Goal: Task Accomplishment & Management: Use online tool/utility

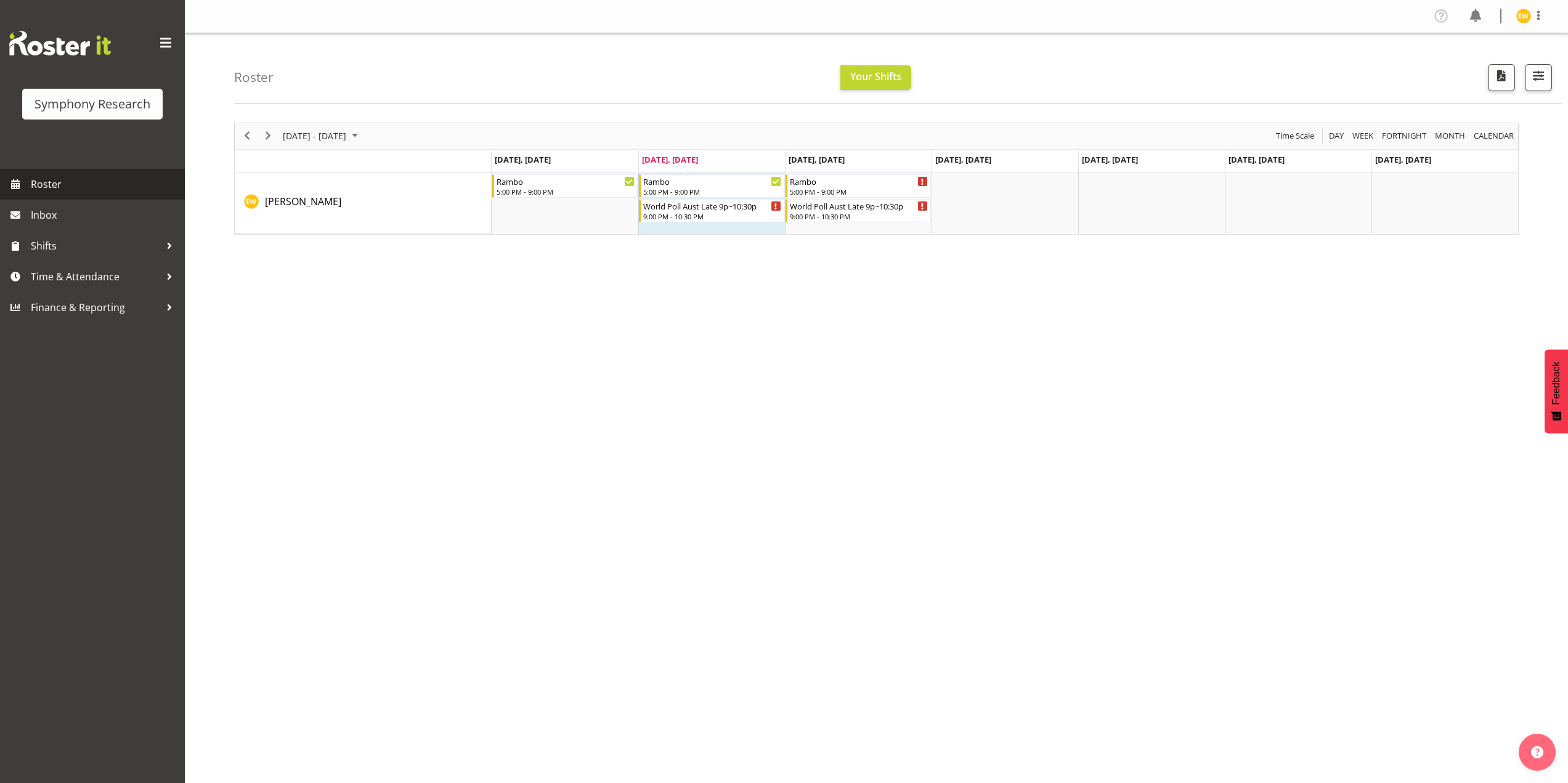
click at [69, 186] on span "Roster" at bounding box center [105, 184] width 148 height 19
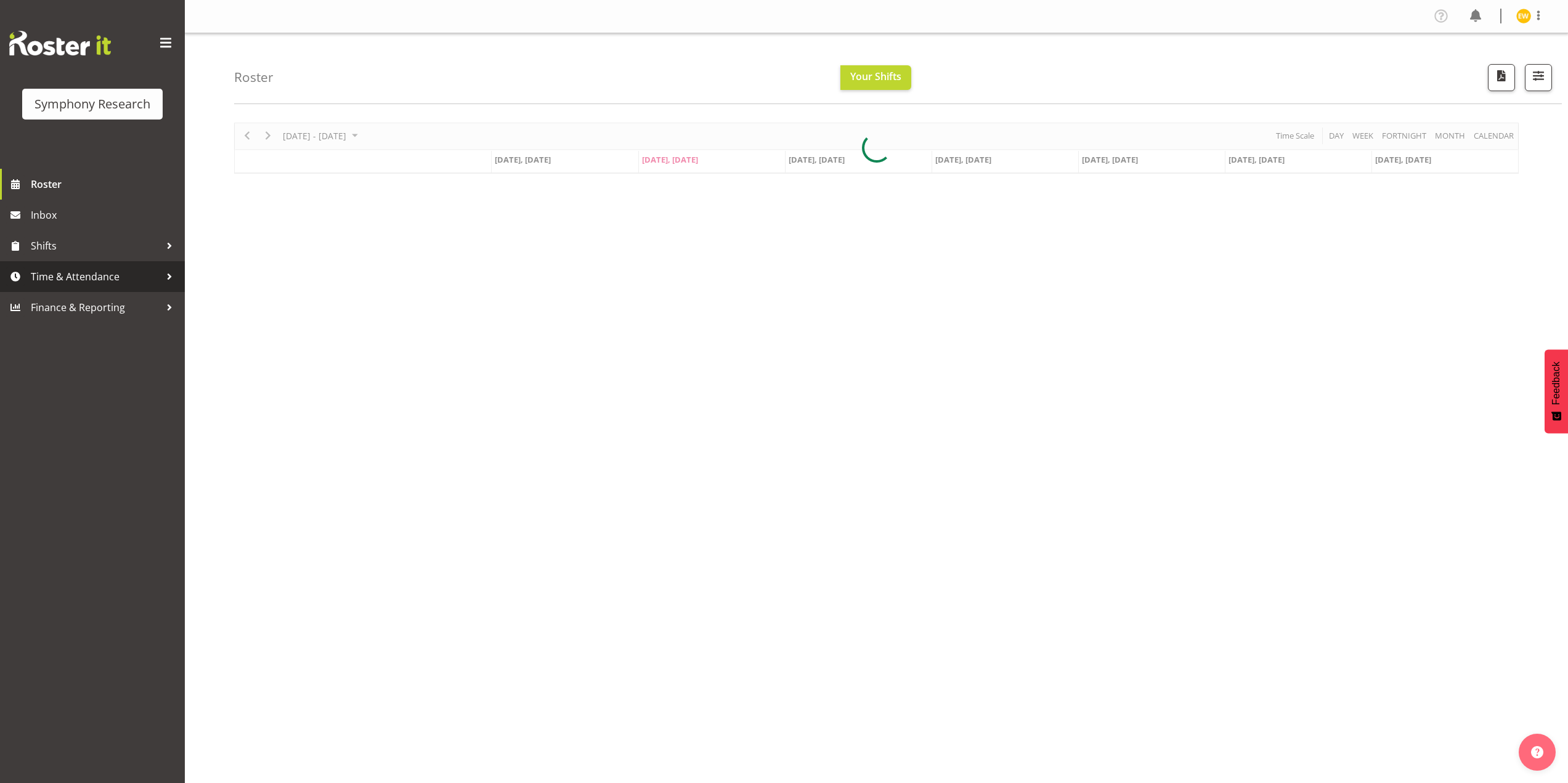
click at [61, 273] on span "Time & Attendance" at bounding box center [95, 276] width 129 height 19
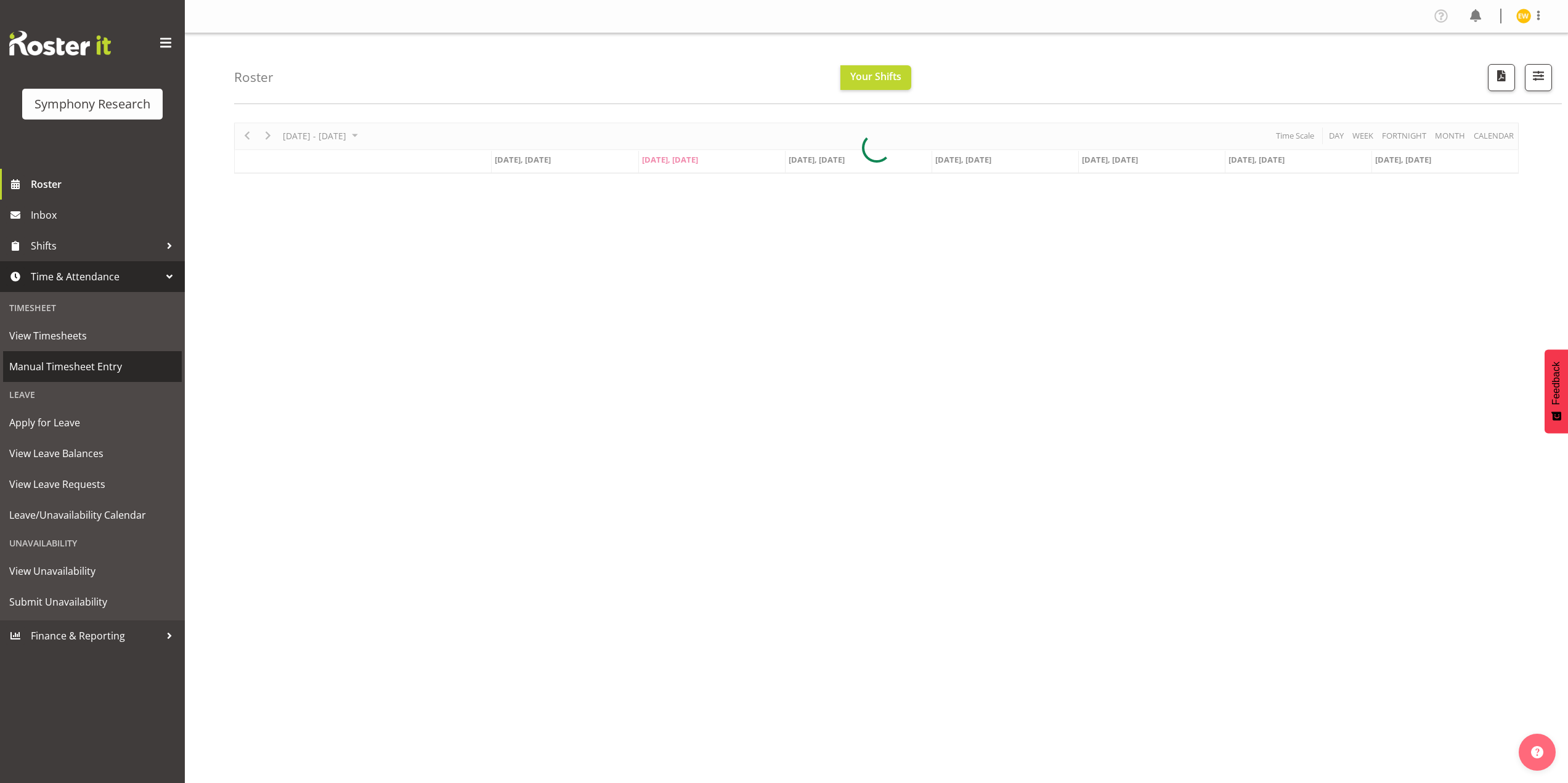
click at [63, 368] on span "Manual Timesheet Entry" at bounding box center [92, 366] width 167 height 19
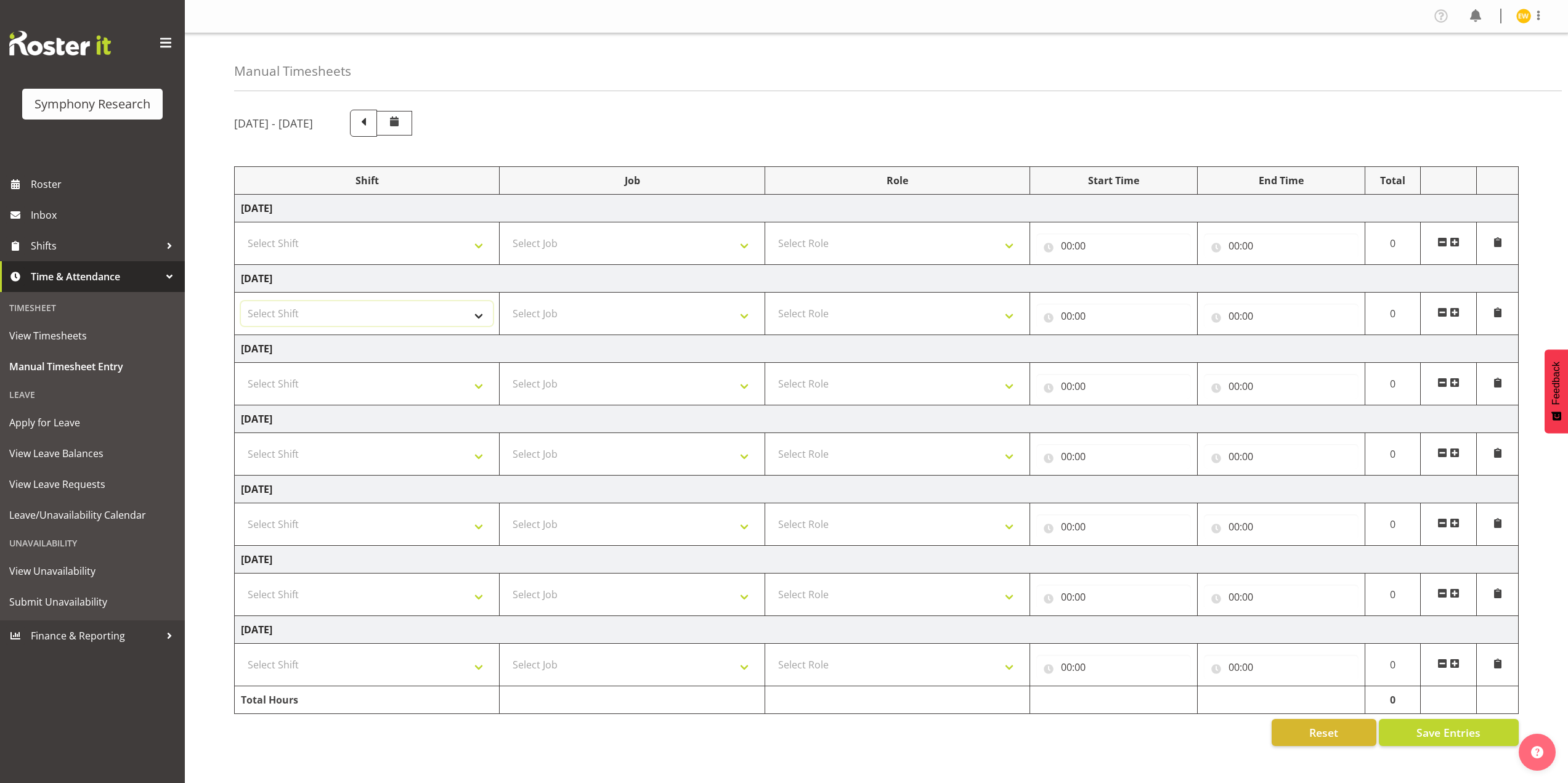
click at [480, 317] on select "Select Shift !!Weekend Residential (Roster IT Shift Label) *Business 9/10am ~ 4…" at bounding box center [366, 313] width 252 height 25
select select "56692"
click at [241, 301] on select "Select Shift !!Weekend Residential (Roster IT Shift Label) *Business 9/10am ~ 4…" at bounding box center [366, 313] width 252 height 25
click at [592, 312] on select "Select Job 550060 IF Admin 553492 World Poll Aus Wave 2 Main 2025 553493 World …" at bounding box center [631, 313] width 252 height 25
select select "10499"
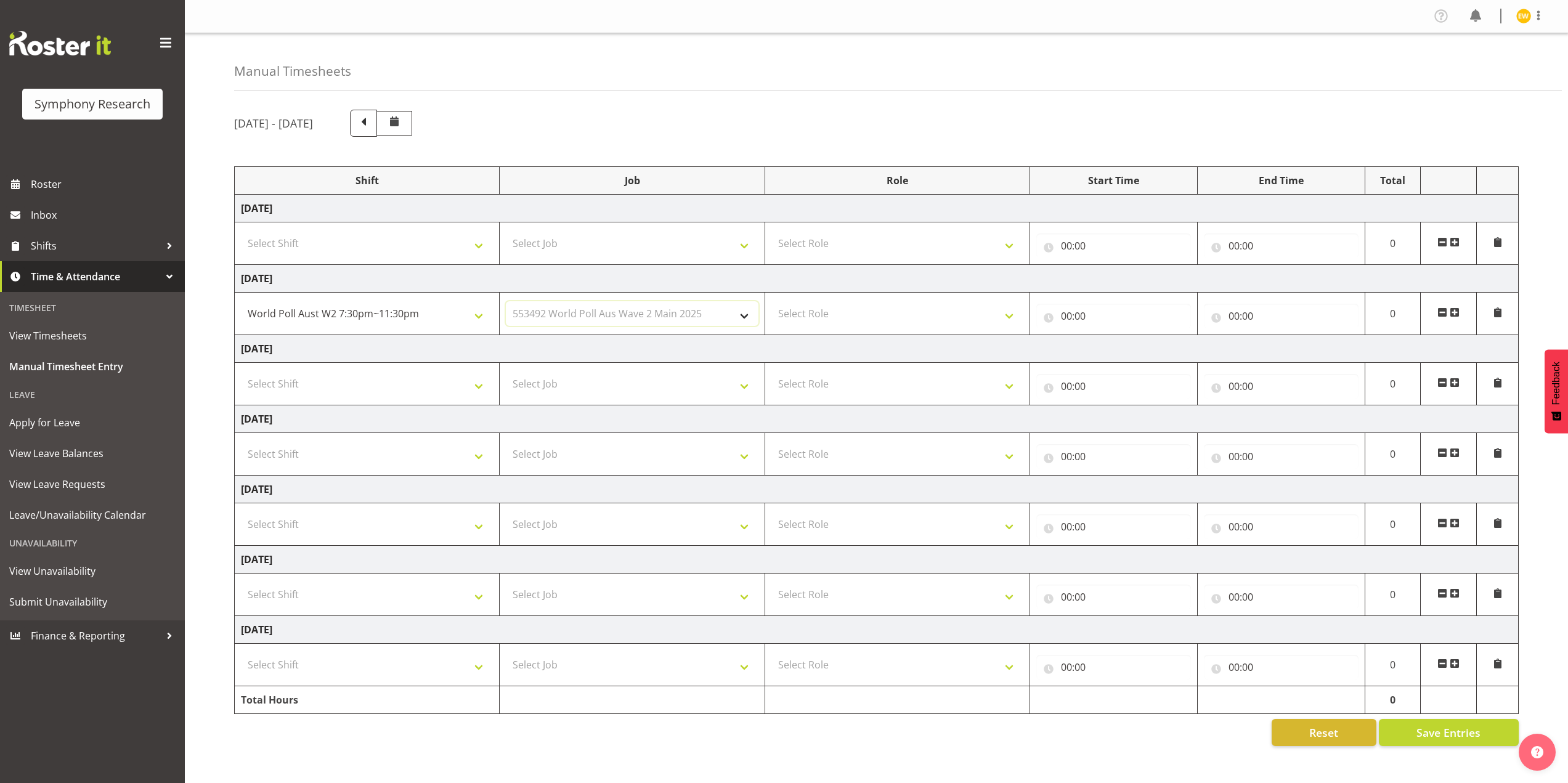
click at [506, 301] on select "Select Job 550060 IF Admin 553492 World Poll Aus Wave 2 Main 2025 553493 World …" at bounding box center [631, 313] width 252 height 25
click at [858, 320] on select "Select Role Briefing Interviewing" at bounding box center [897, 313] width 252 height 25
select select "47"
click at [772, 301] on select "Select Role Briefing Interviewing" at bounding box center [897, 313] width 252 height 25
click at [1070, 318] on input "00:00" at bounding box center [1113, 316] width 155 height 25
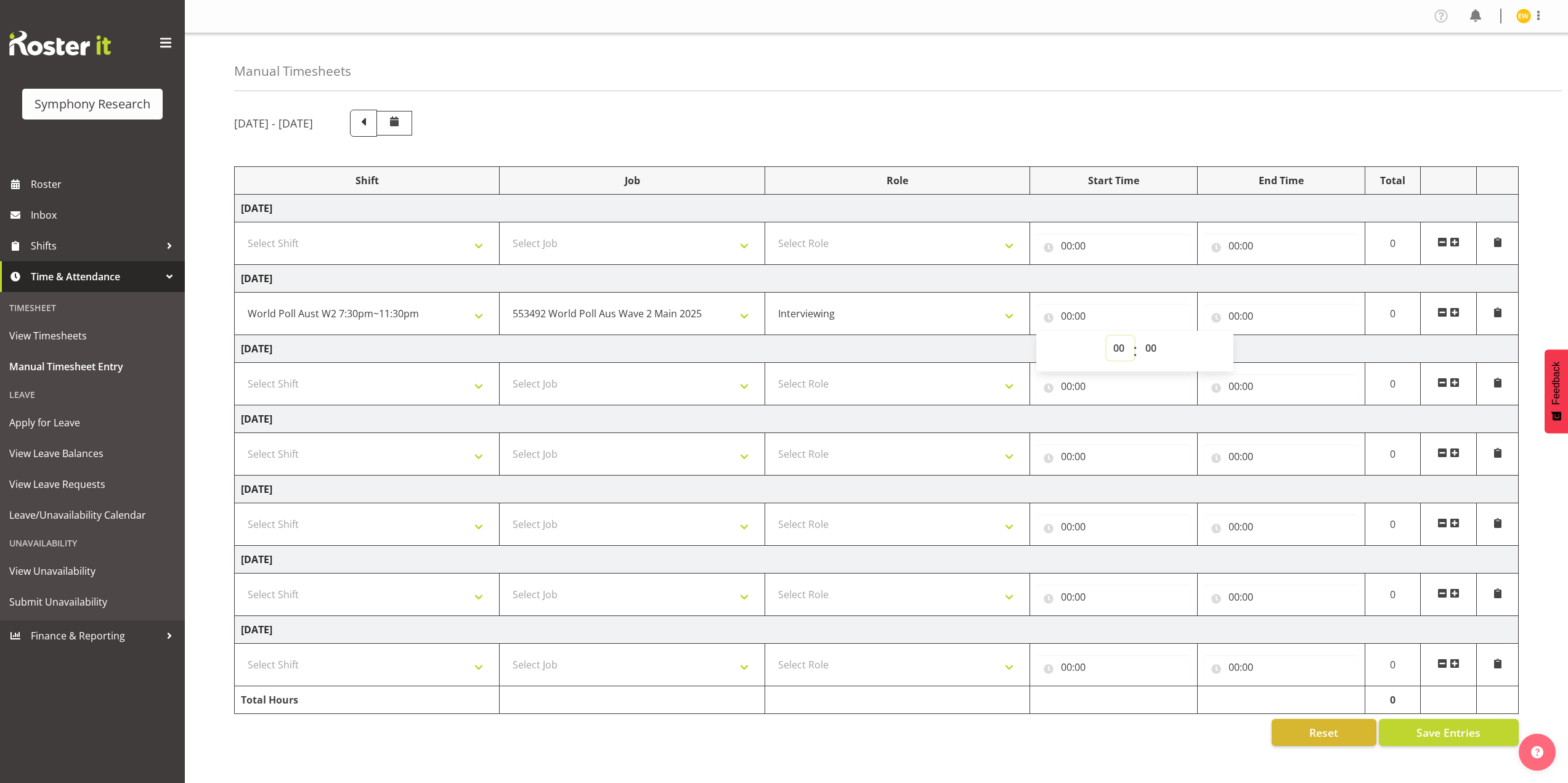
click at [1116, 347] on select "00 01 02 03 04 05 06 07 08 09 10 11 12 13 14 15 16 17 18 19 20 21 22 23" at bounding box center [1120, 347] width 28 height 25
select select "17"
type input "17:00"
click at [1249, 322] on input "00:00" at bounding box center [1281, 316] width 155 height 25
click at [1285, 344] on select "00 01 02 03 04 05 06 07 08 09 10 11 12 13 14 15 16 17 18 19 20 21 22 23" at bounding box center [1288, 347] width 28 height 25
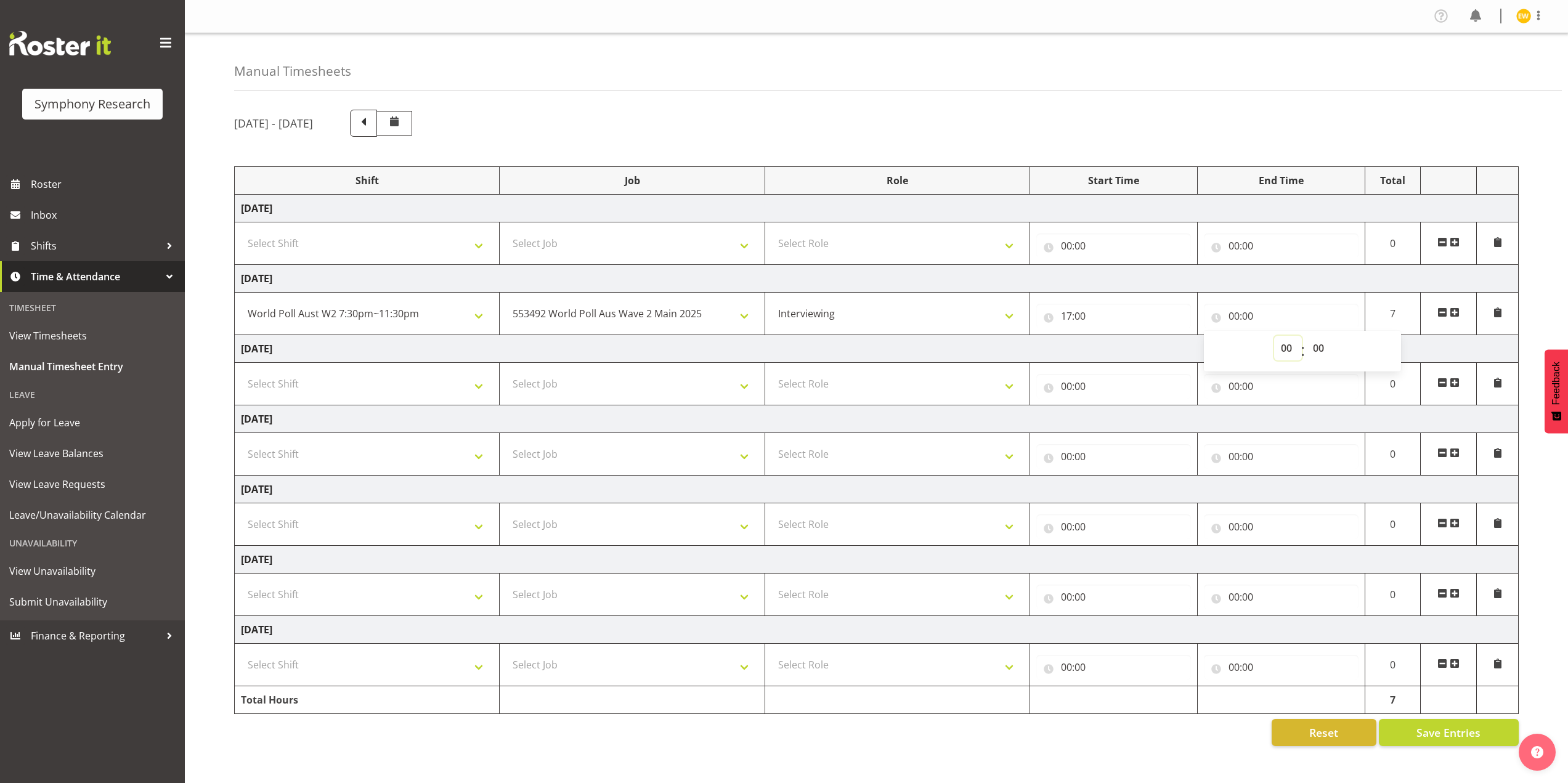
select select "21"
type input "21:00"
click at [1324, 348] on select "00 01 02 03 04 05 06 07 08 09 10 11 12 13 14 15 16 17 18 19 20 21 22 23 24 25 2…" at bounding box center [1320, 347] width 28 height 25
select select "30"
type input "21:30"
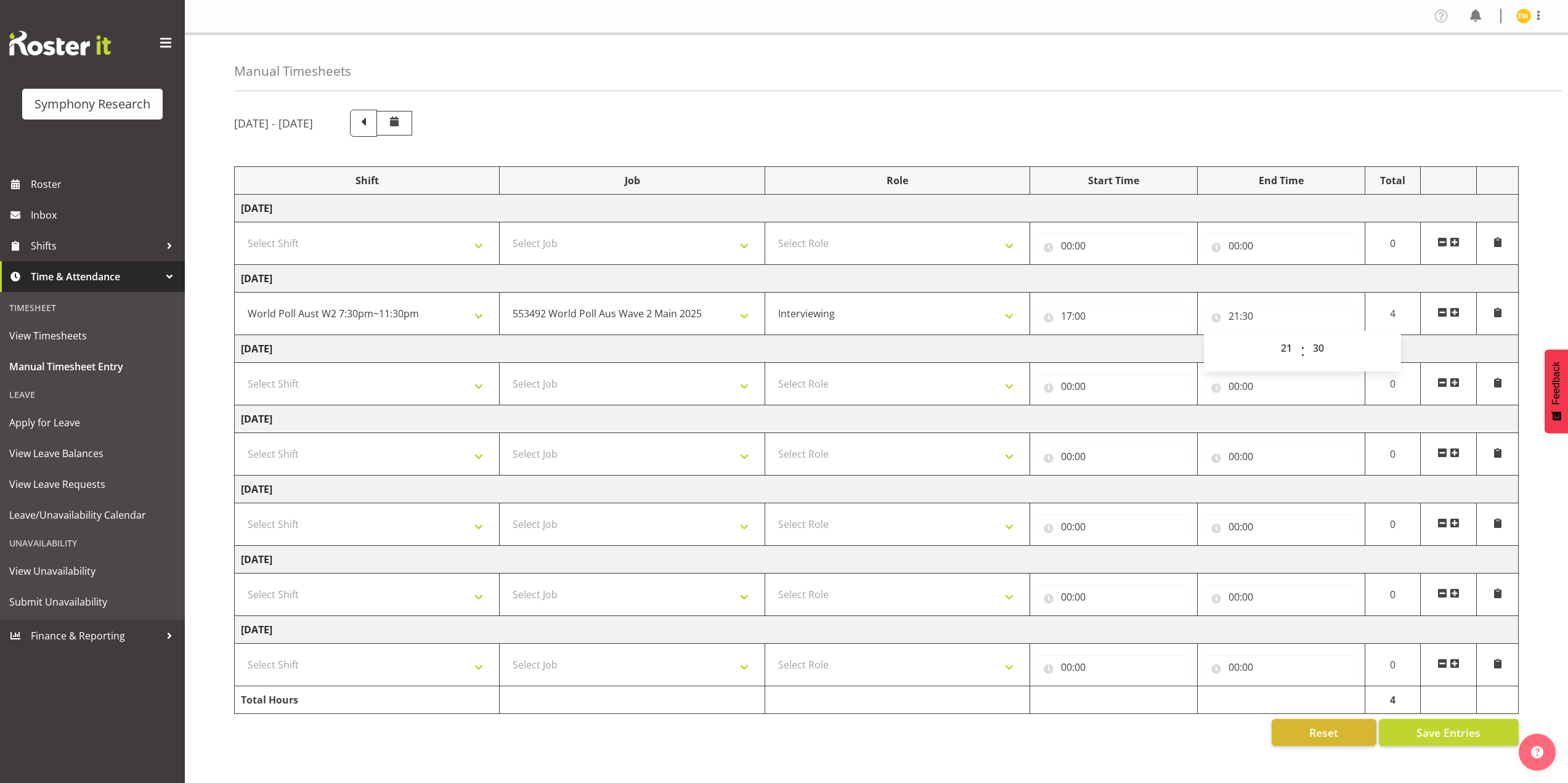
click at [1179, 136] on div "October 6th - October 12th 2025" at bounding box center [876, 123] width 1285 height 27
